Goal: Task Accomplishment & Management: Manage account settings

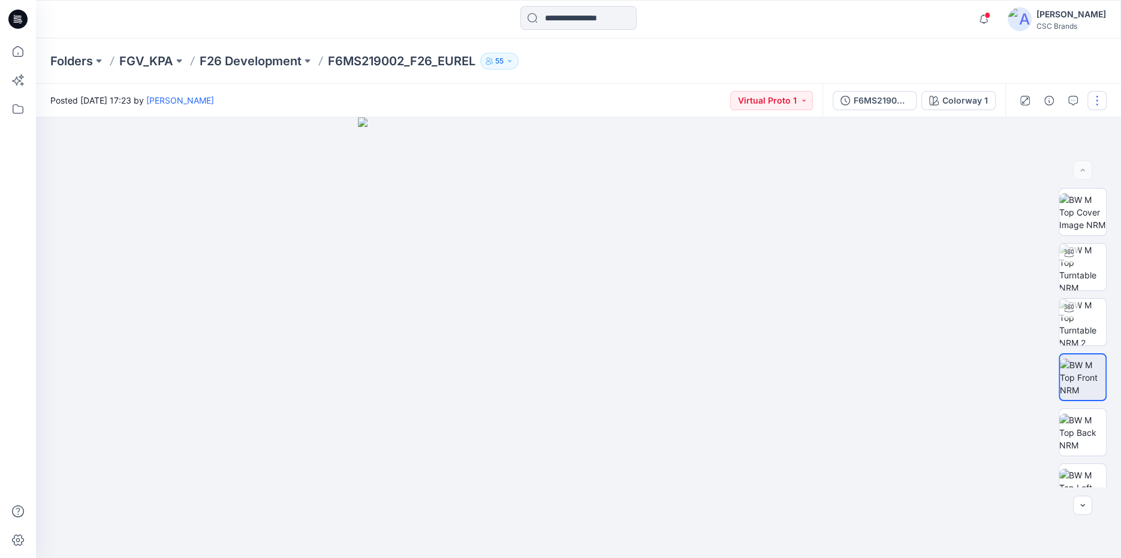
click at [1096, 96] on button "button" at bounding box center [1096, 100] width 19 height 19
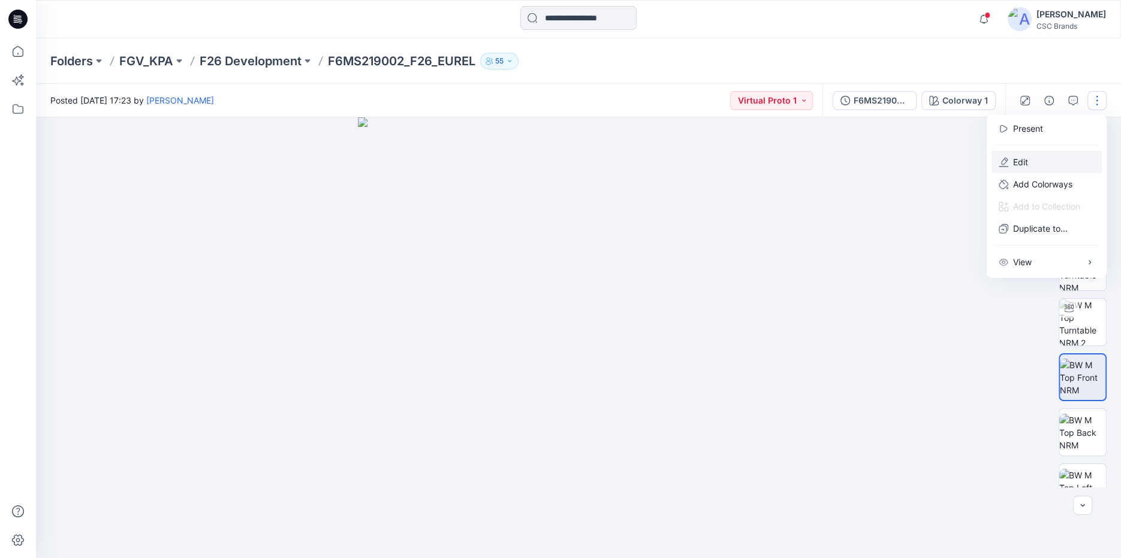
click at [1035, 165] on button "Edit" at bounding box center [1046, 162] width 110 height 22
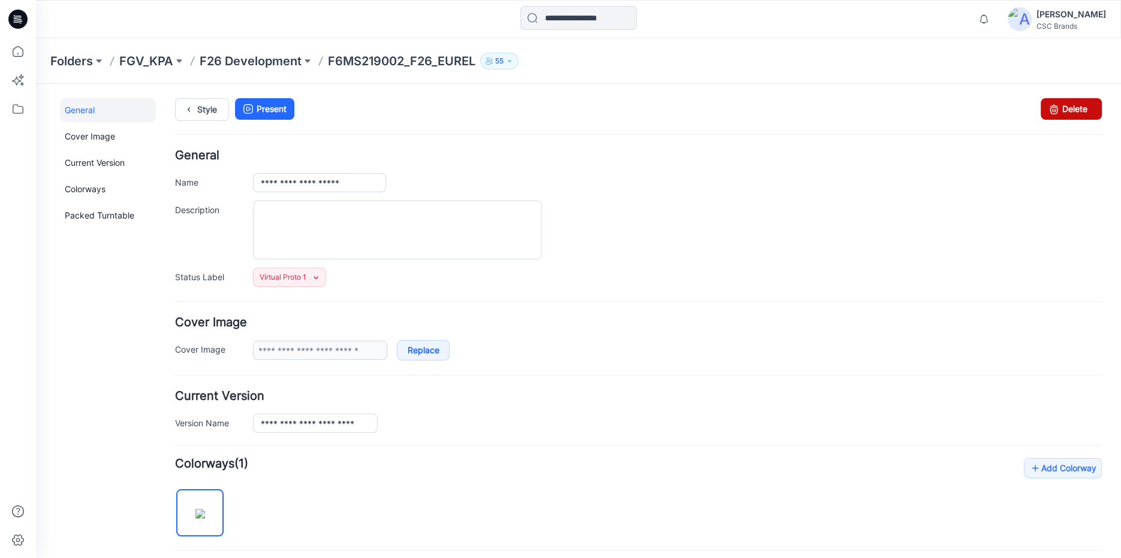
click at [1069, 105] on link "Delete" at bounding box center [1070, 109] width 61 height 22
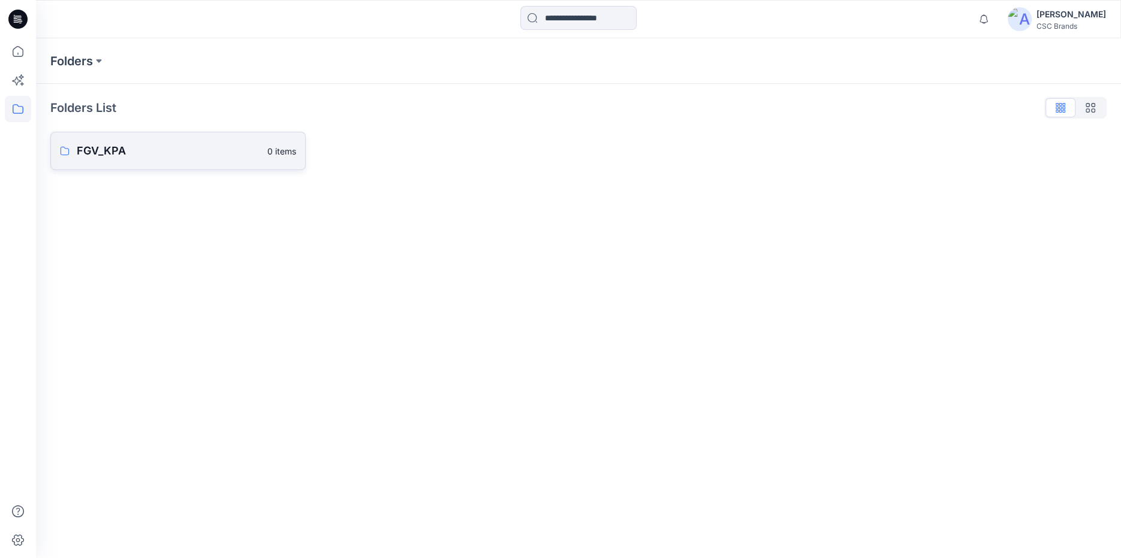
click at [109, 157] on p "FGV_KPA" at bounding box center [168, 151] width 183 height 17
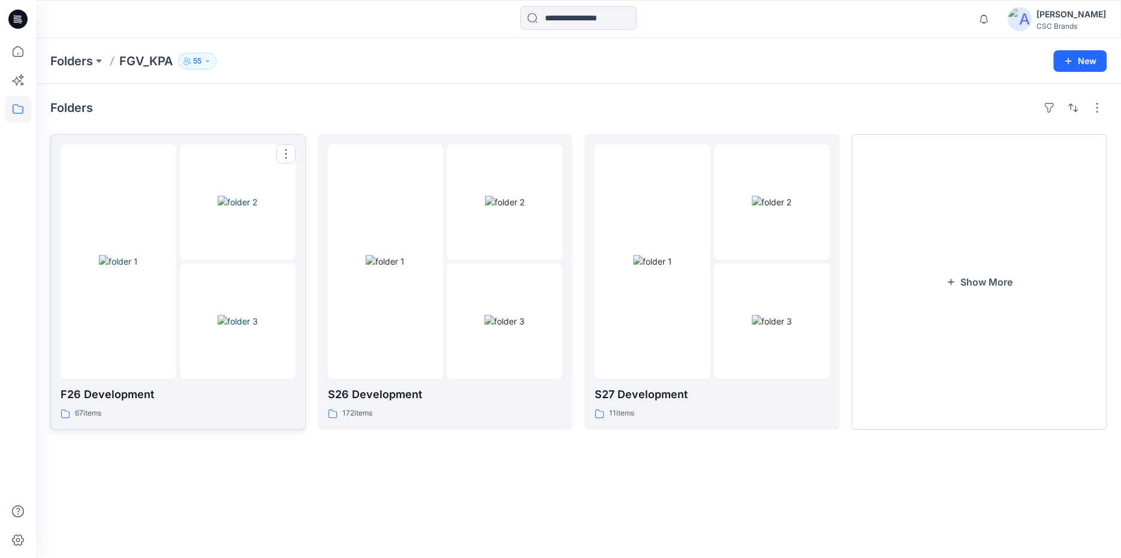
click at [168, 319] on div at bounding box center [119, 261] width 116 height 235
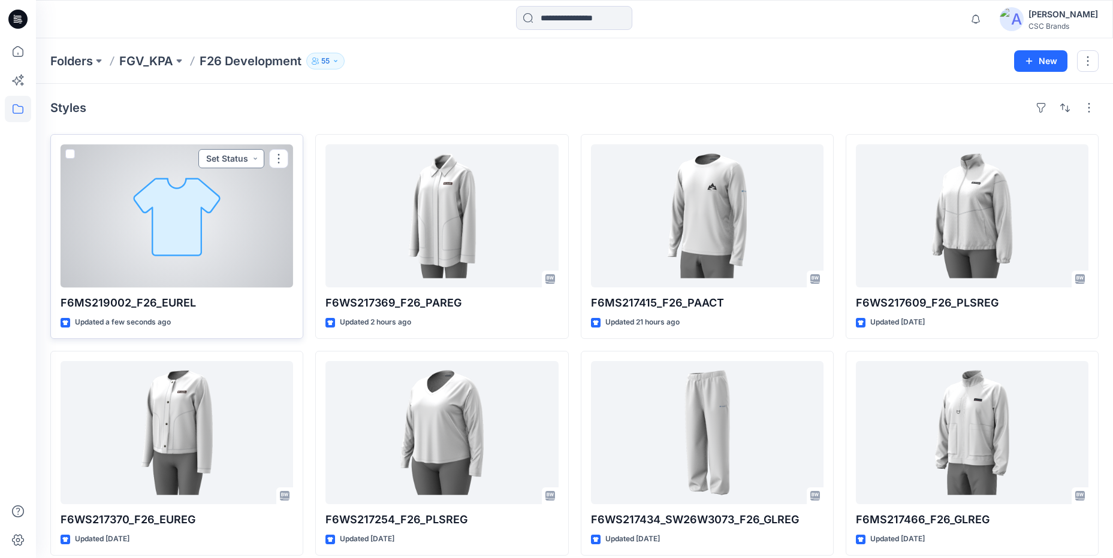
click at [253, 161] on button "Set Status" at bounding box center [231, 158] width 66 height 19
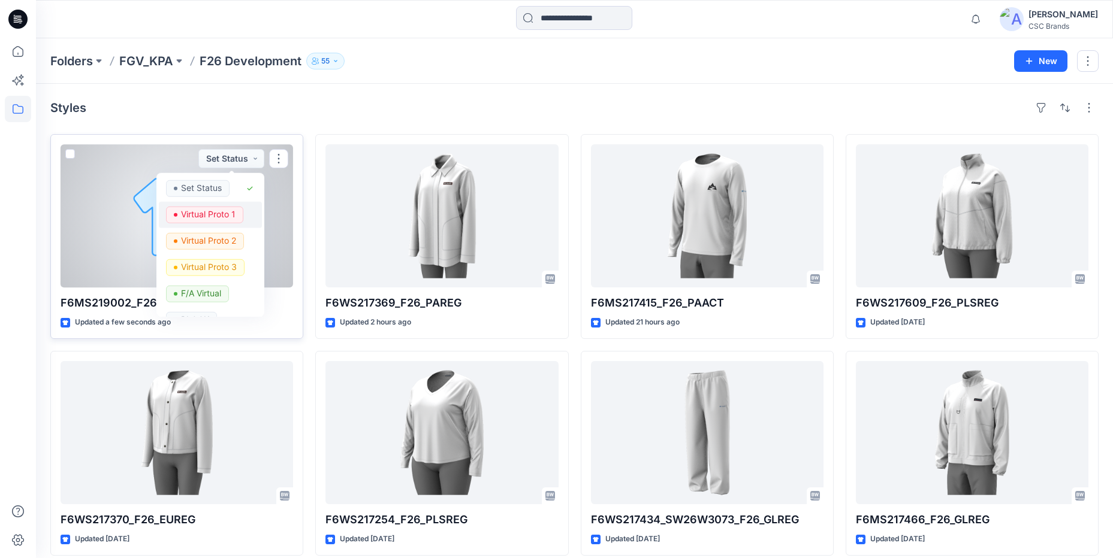
click at [231, 213] on p "Virtual Proto 1" at bounding box center [208, 215] width 55 height 16
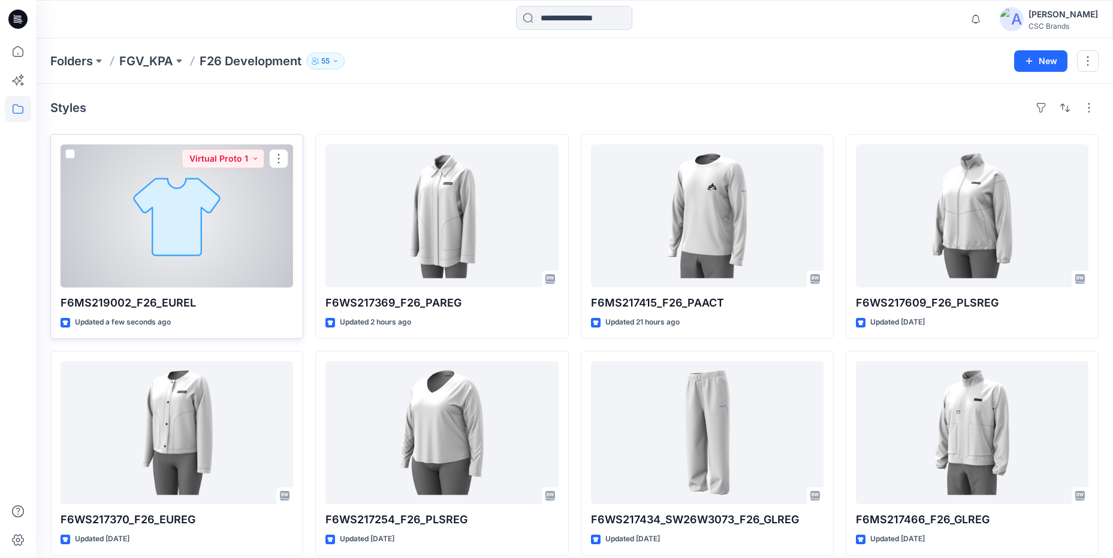
click at [237, 221] on div at bounding box center [177, 215] width 232 height 143
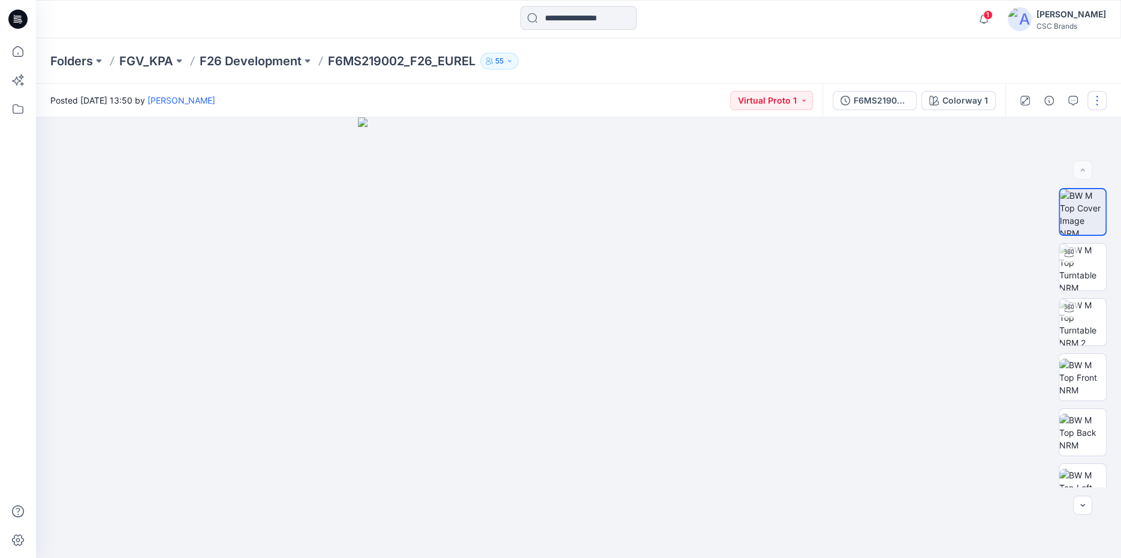
click at [1097, 100] on button "button" at bounding box center [1096, 100] width 19 height 19
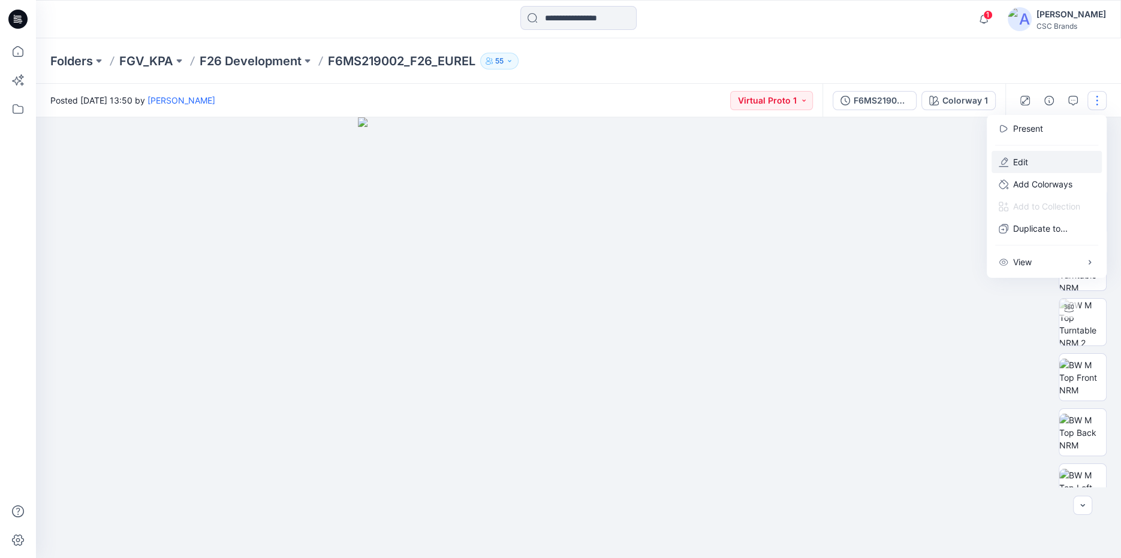
click at [1024, 159] on p "Edit" at bounding box center [1020, 162] width 15 height 13
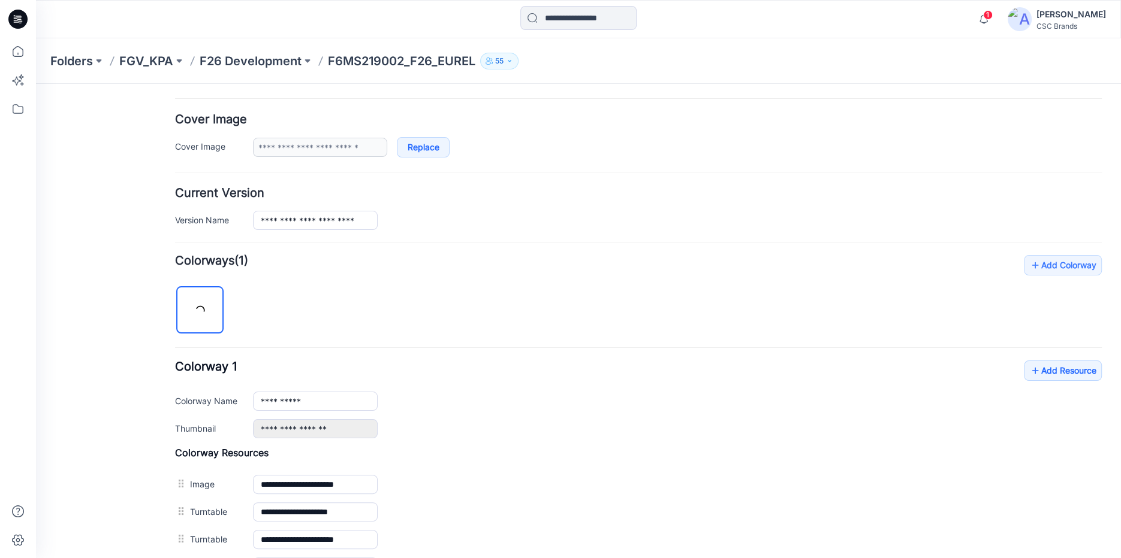
scroll to position [324, 0]
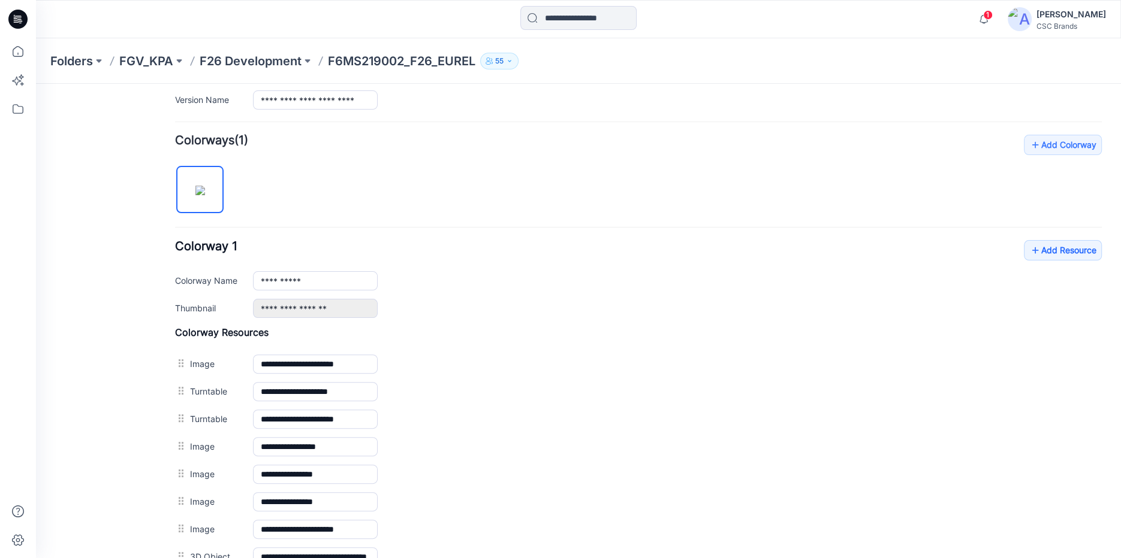
click at [1067, 260] on div "**********" at bounding box center [638, 279] width 926 height 78
click at [1067, 256] on link "Add Resource" at bounding box center [1062, 250] width 78 height 20
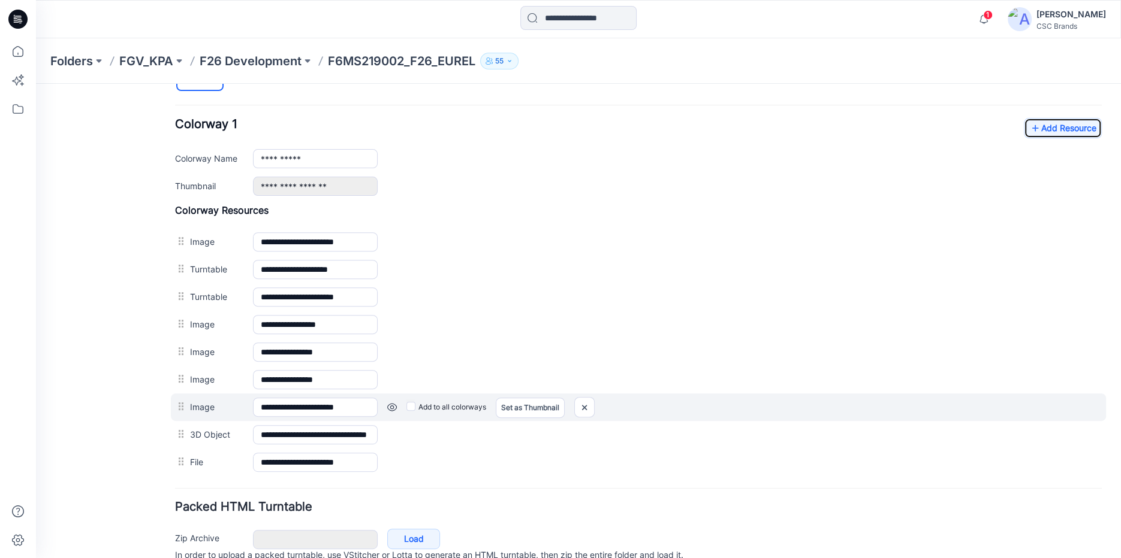
scroll to position [0, 0]
